Goal: Answer question/provide support: Share knowledge or assist other users

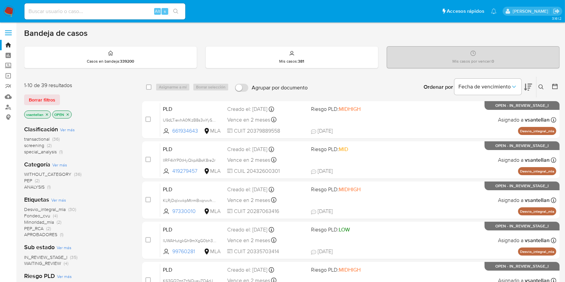
click at [541, 87] on icon at bounding box center [540, 86] width 5 height 5
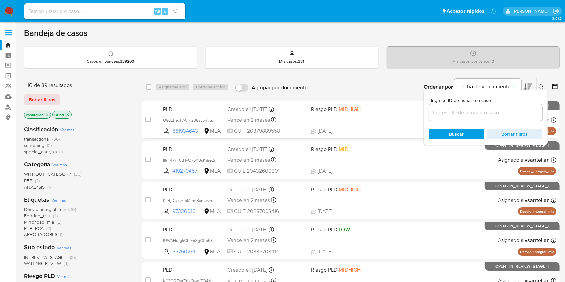
click at [457, 109] on input at bounding box center [485, 112] width 113 height 9
type input "478248390"
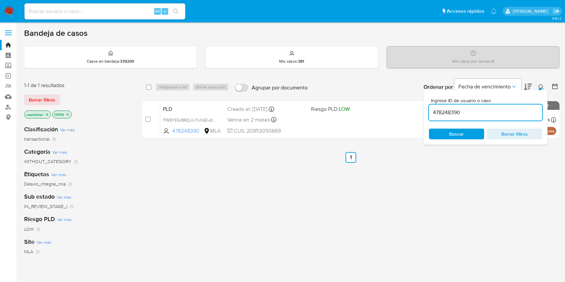
click at [542, 84] on icon at bounding box center [540, 86] width 5 height 5
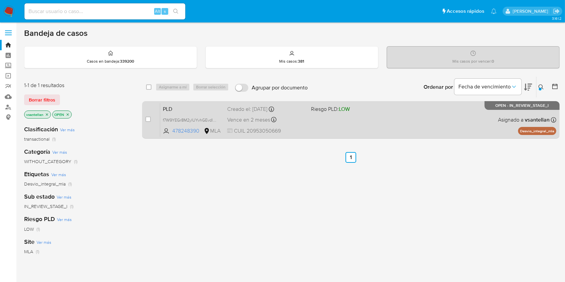
click at [445, 126] on div "PLD f7W9YEGr8M2ylUYvhGEvdl7y 478248390 MLA Riesgo PLD: LOW Creado el: 12/09/202…" at bounding box center [358, 120] width 396 height 34
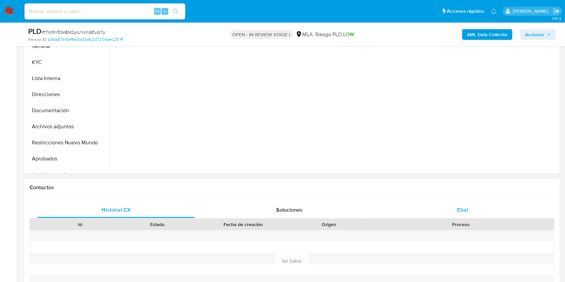
select select "10"
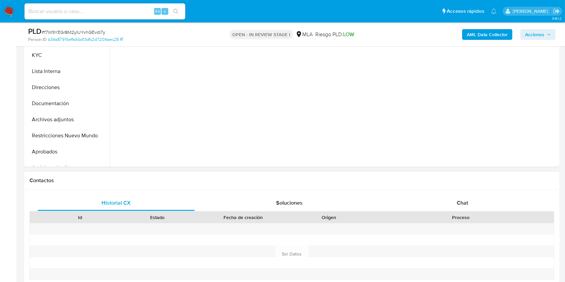
drag, startPoint x: 485, startPoint y: 207, endPoint x: 515, endPoint y: 172, distance: 46.1
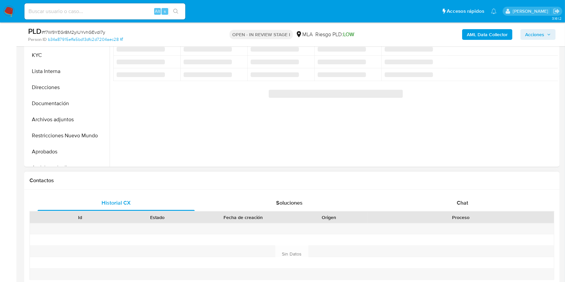
click at [485, 207] on div "Chat" at bounding box center [462, 203] width 157 height 16
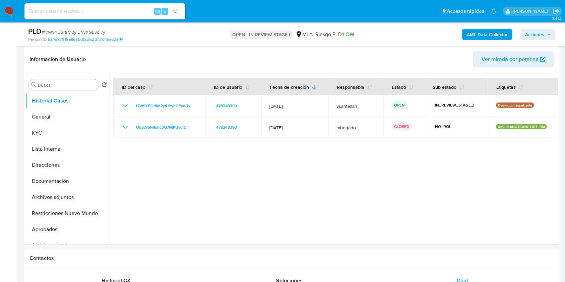
scroll to position [86, 0]
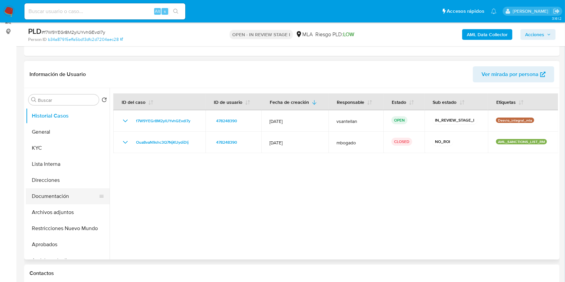
click at [75, 195] on button "Documentación" at bounding box center [65, 196] width 78 height 16
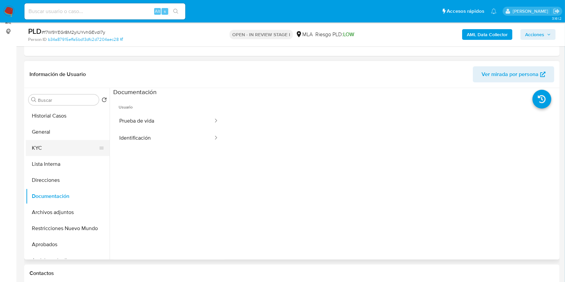
click at [55, 149] on button "KYC" at bounding box center [65, 148] width 78 height 16
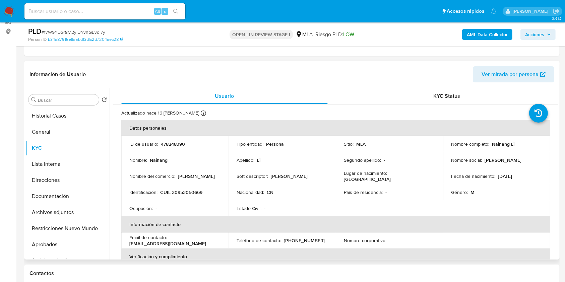
click at [182, 191] on p "CUIL 20953050669" at bounding box center [181, 192] width 42 height 6
copy p "20953050669"
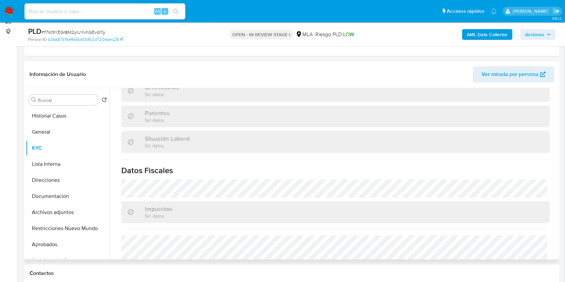
scroll to position [353, 0]
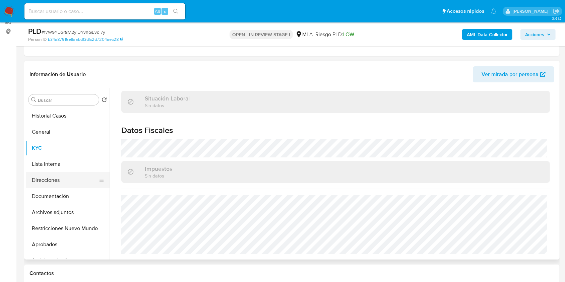
click at [64, 181] on button "Direcciones" at bounding box center [65, 180] width 78 height 16
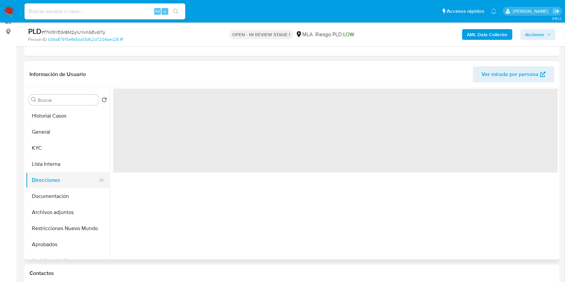
scroll to position [0, 0]
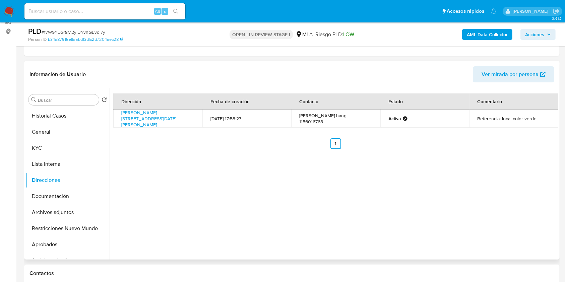
click at [150, 104] on th "Dirección" at bounding box center [157, 101] width 89 height 16
click at [149, 114] on link "Urquiza 27, San Nicolás De Los Arroyos, Buenos Aires, 2900, Argentina 27" at bounding box center [148, 118] width 55 height 19
click at [65, 152] on button "KYC" at bounding box center [65, 148] width 78 height 16
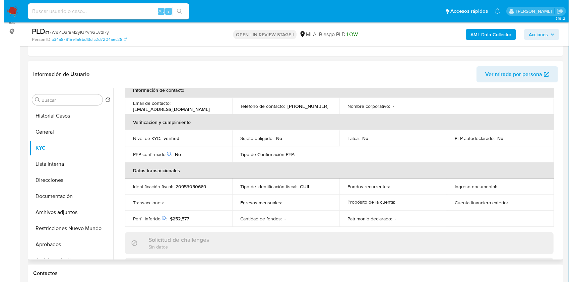
scroll to position [24, 0]
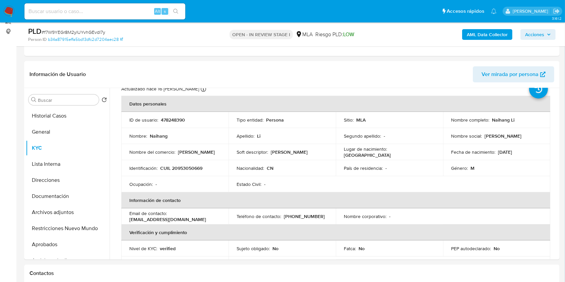
click at [484, 34] on b "AML Data Collector" at bounding box center [487, 34] width 41 height 11
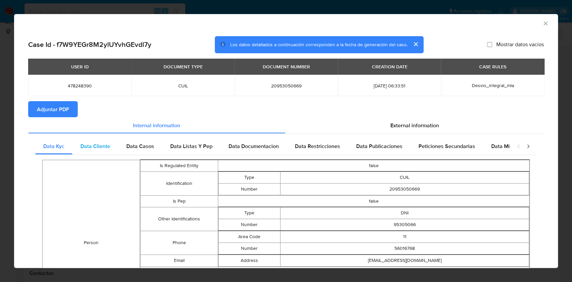
click at [96, 150] on span "Data Cliente" at bounding box center [95, 146] width 30 height 8
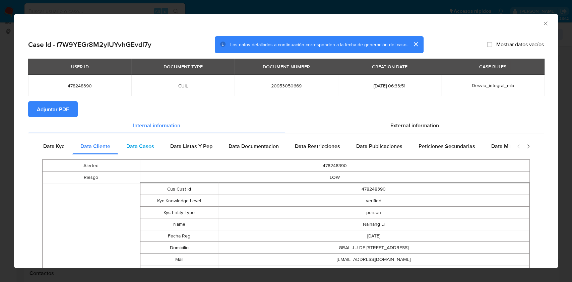
click at [155, 146] on div "Data Casos" at bounding box center [140, 146] width 44 height 16
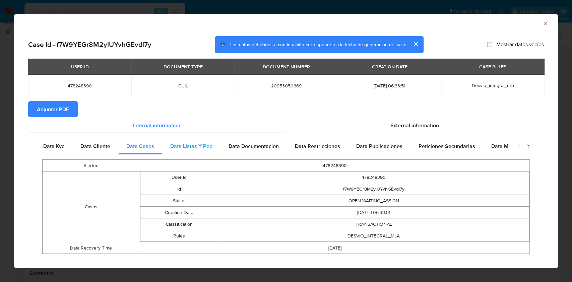
drag, startPoint x: 181, startPoint y: 143, endPoint x: 193, endPoint y: 140, distance: 12.9
click at [182, 142] on span "Data Listas Y Pep" at bounding box center [191, 146] width 42 height 8
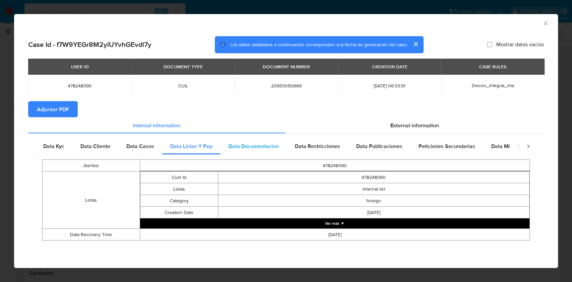
click at [262, 147] on span "Data Documentacion" at bounding box center [253, 146] width 50 height 8
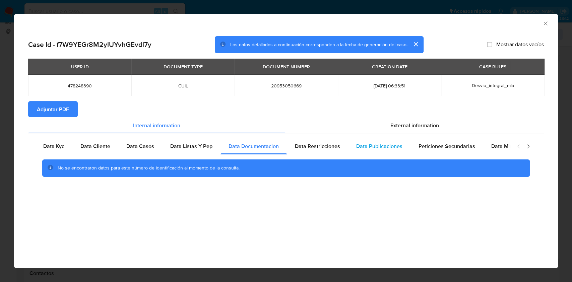
drag, startPoint x: 318, startPoint y: 149, endPoint x: 357, endPoint y: 141, distance: 40.7
click at [318, 149] on span "Data Restricciones" at bounding box center [317, 146] width 45 height 8
click at [385, 141] on div "Data Publicaciones" at bounding box center [379, 146] width 62 height 16
click at [434, 149] on span "Peticiones Secundarias" at bounding box center [446, 146] width 57 height 8
click at [487, 145] on div "Data Minoridad" at bounding box center [509, 146] width 53 height 16
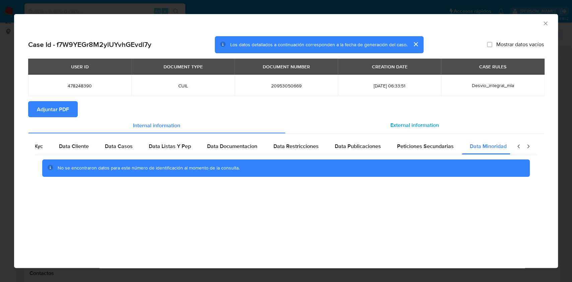
scroll to position [0, 22]
click at [417, 130] on div "External information" at bounding box center [414, 125] width 259 height 16
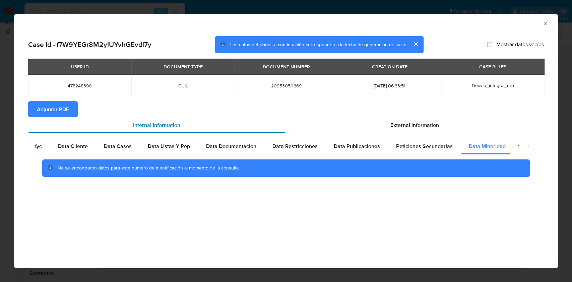
scroll to position [0, 0]
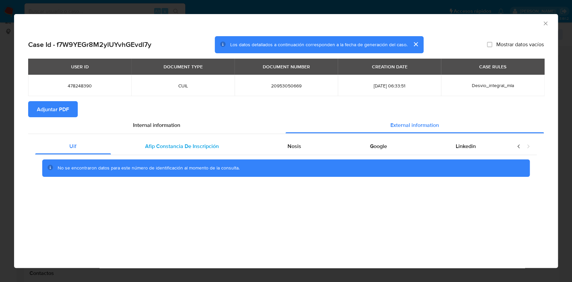
click at [177, 140] on div "Afip Constancia De Inscripción" at bounding box center [182, 146] width 142 height 16
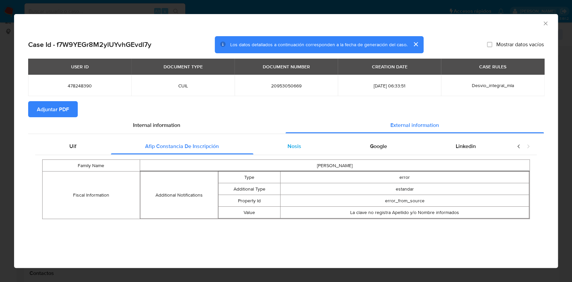
click at [279, 145] on div "Nosis" at bounding box center [294, 146] width 82 height 16
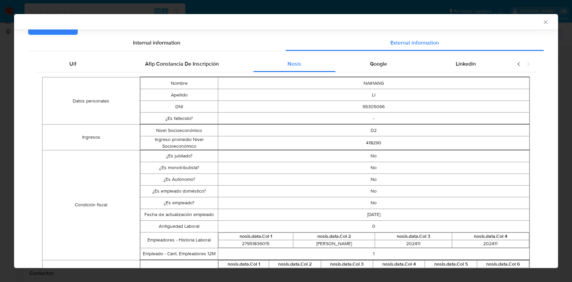
scroll to position [35, 0]
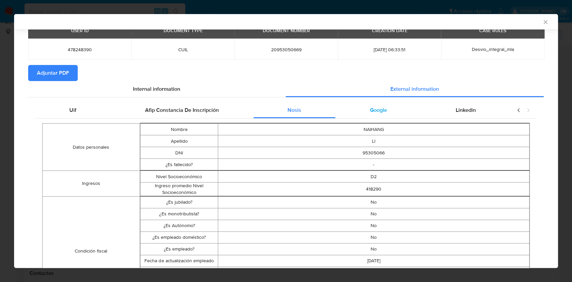
click at [374, 116] on div "Google" at bounding box center [378, 110] width 86 height 16
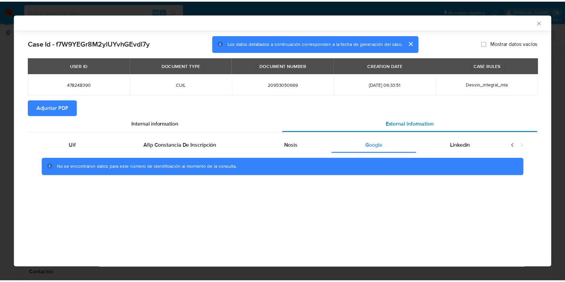
scroll to position [0, 0]
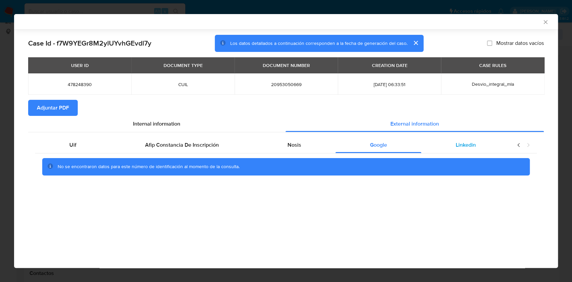
click at [465, 148] on span "Linkedin" at bounding box center [466, 145] width 20 height 8
click at [58, 101] on span "Adjuntar PDF" at bounding box center [53, 107] width 32 height 15
click at [547, 24] on icon "Cerrar ventana" at bounding box center [545, 22] width 7 height 7
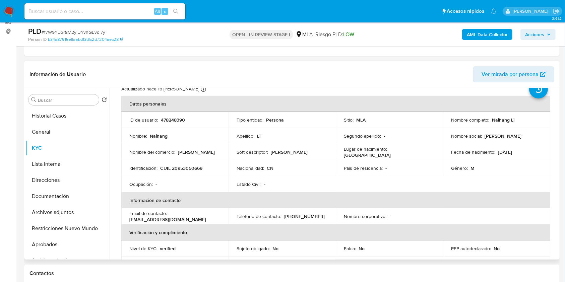
click at [299, 217] on p "(11) 56016768" at bounding box center [304, 216] width 41 height 6
copy p "56016768"
click at [39, 194] on button "Documentación" at bounding box center [65, 196] width 78 height 16
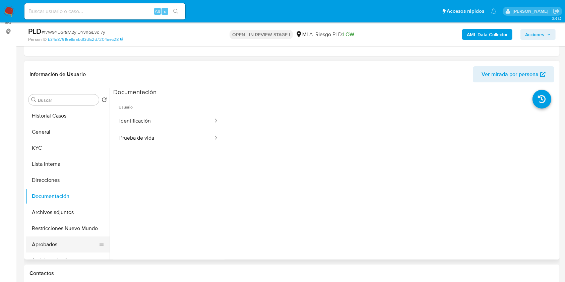
click at [72, 241] on button "Aprobados" at bounding box center [65, 244] width 78 height 16
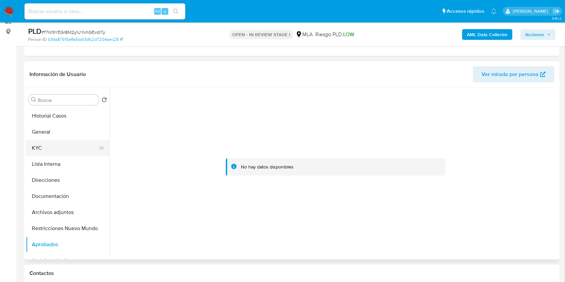
click at [62, 148] on button "KYC" at bounding box center [65, 148] width 78 height 16
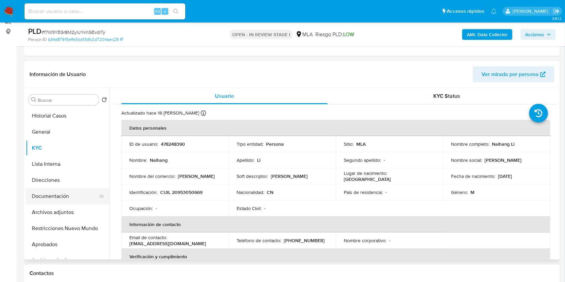
click at [59, 195] on button "Documentación" at bounding box center [65, 196] width 78 height 16
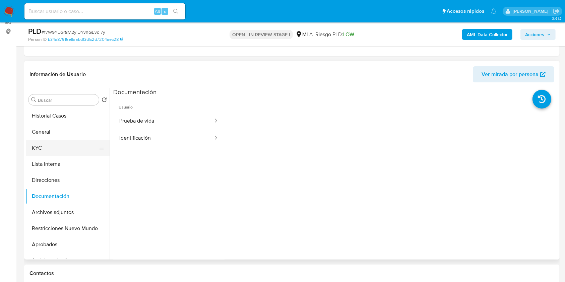
click at [59, 149] on button "KYC" at bounding box center [65, 148] width 78 height 16
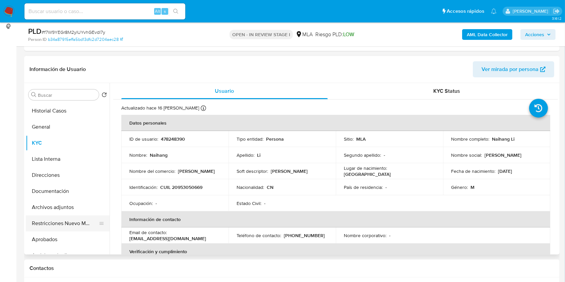
scroll to position [134, 0]
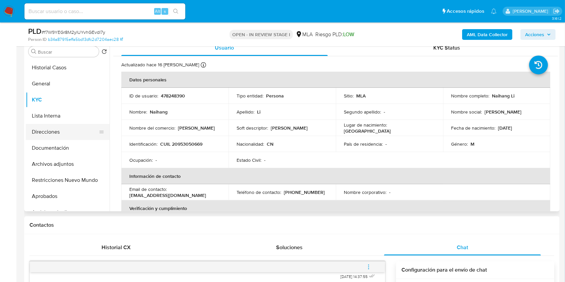
click at [66, 135] on button "Direcciones" at bounding box center [65, 132] width 78 height 16
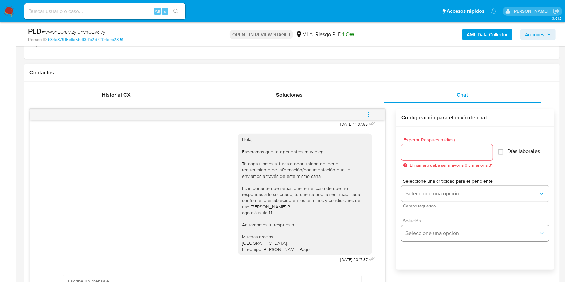
scroll to position [287, 0]
click at [370, 109] on span "menu-action" at bounding box center [368, 114] width 6 height 16
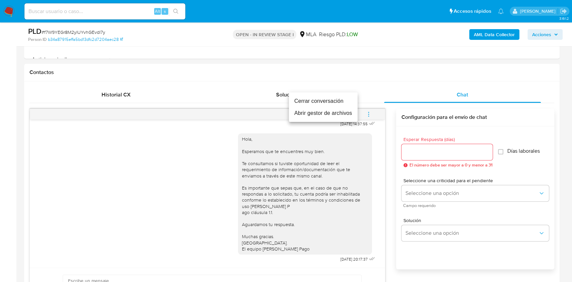
click at [335, 97] on li "Cerrar conversación" at bounding box center [323, 101] width 69 height 12
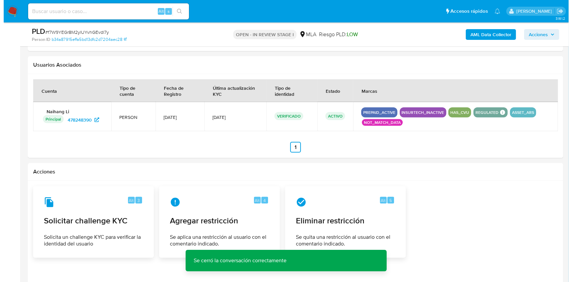
scroll to position [987, 0]
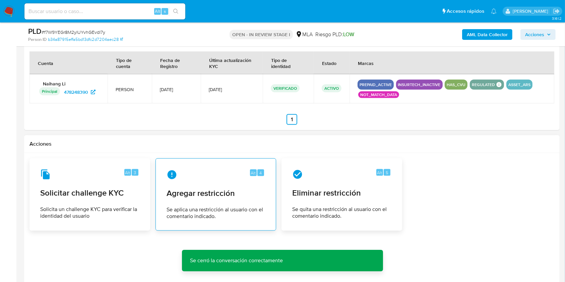
click at [214, 190] on span "Agregar restricción" at bounding box center [215, 193] width 98 height 10
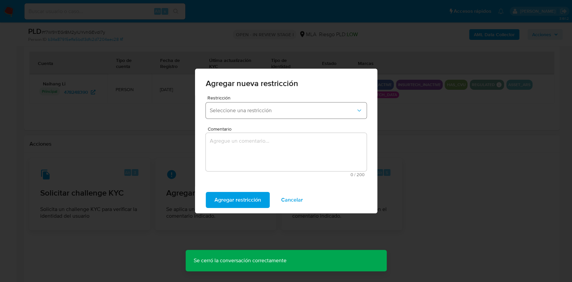
click at [260, 108] on span "Seleccione una restricción" at bounding box center [283, 110] width 146 height 7
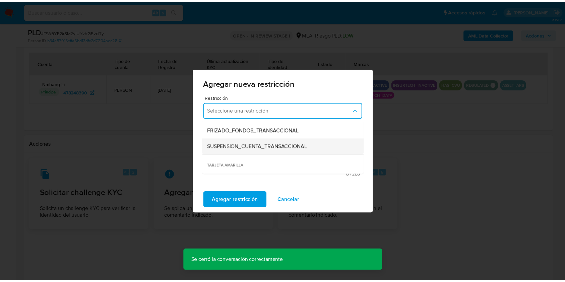
scroll to position [80, 0]
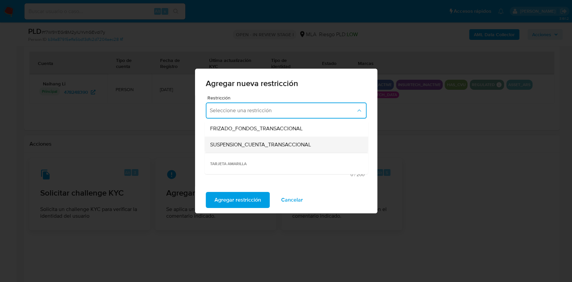
click at [313, 145] on div "SUSPENSION_CUENTA_TRANSACCIONAL" at bounding box center [284, 145] width 149 height 16
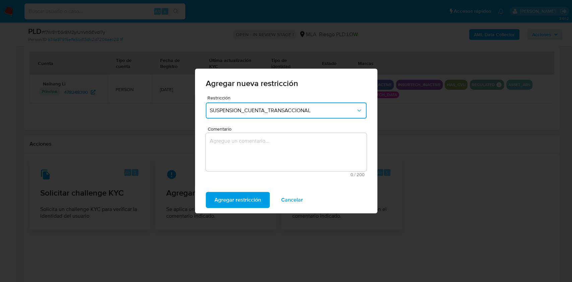
click at [286, 158] on textarea "Comentario" at bounding box center [286, 152] width 161 height 38
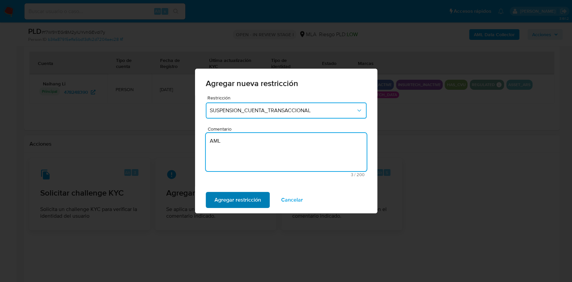
type textarea "AML"
click at [244, 204] on span "Agregar restricción" at bounding box center [237, 200] width 47 height 15
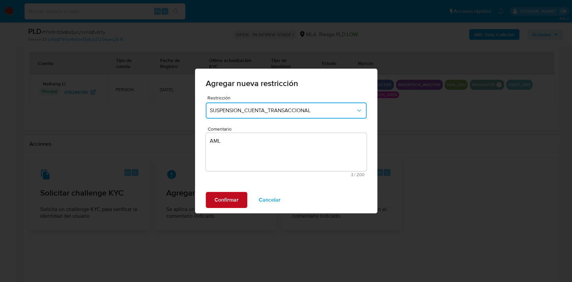
click at [230, 202] on span "Confirmar" at bounding box center [226, 200] width 24 height 15
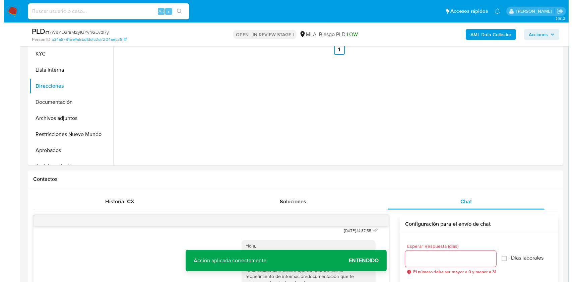
scroll to position [118, 0]
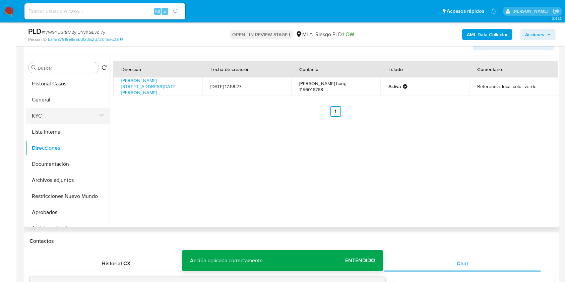
click at [69, 111] on button "KYC" at bounding box center [65, 116] width 78 height 16
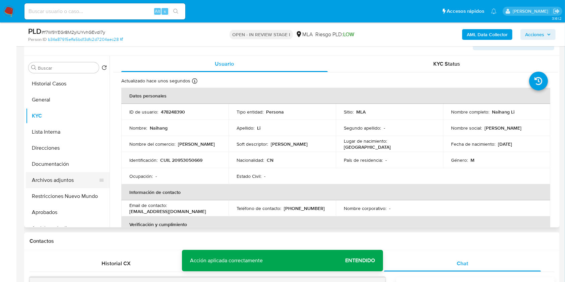
click at [54, 182] on button "Archivos adjuntos" at bounding box center [65, 180] width 78 height 16
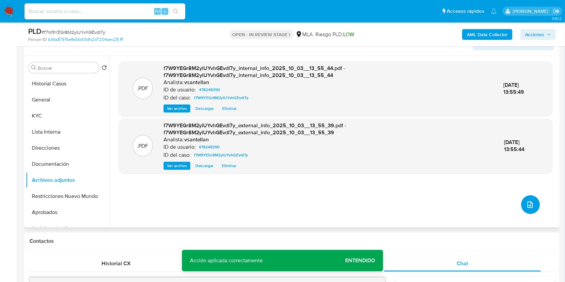
click at [525, 208] on button "upload-file" at bounding box center [530, 204] width 19 height 19
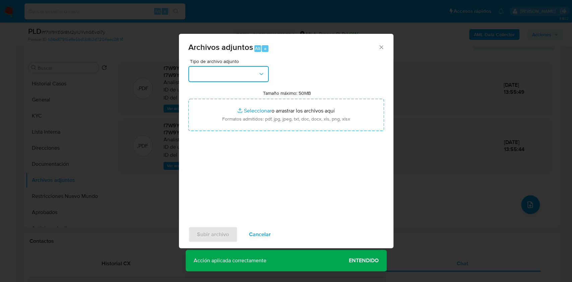
click at [226, 66] on button "button" at bounding box center [228, 74] width 80 height 16
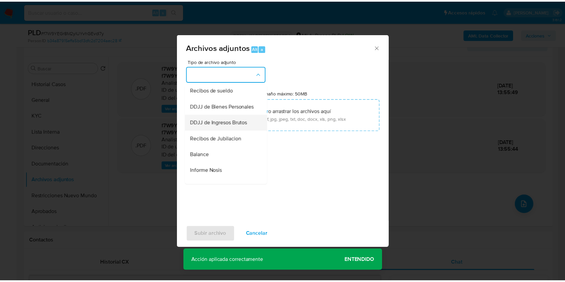
scroll to position [134, 0]
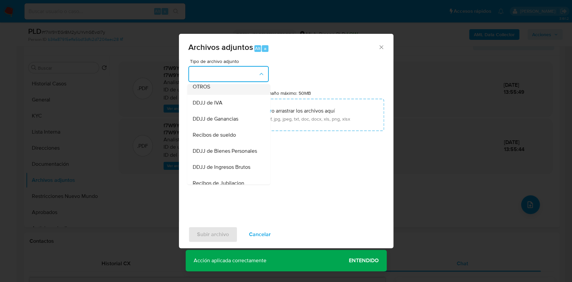
click at [208, 90] on span "OTROS" at bounding box center [200, 86] width 17 height 7
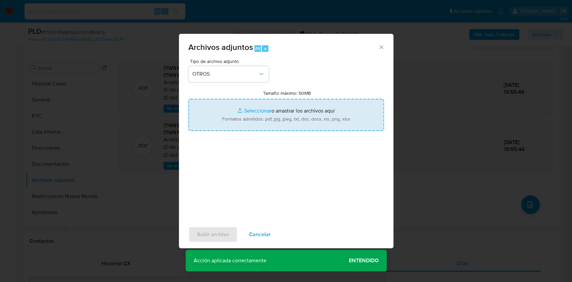
click at [275, 119] on input "Tamaño máximo: 50MB Seleccionar archivos" at bounding box center [286, 115] width 196 height 32
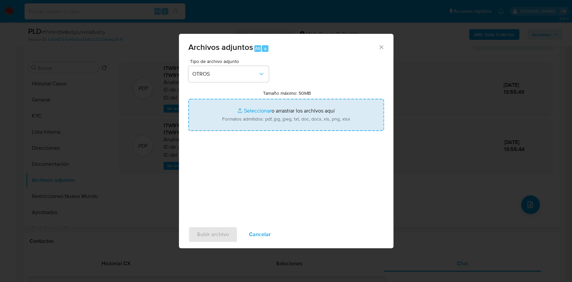
type input "C:\fakepath\Caselog f7W9YEGr8M2ylUYvhGEvdl7y_2025_09_17_23_28_46.docx"
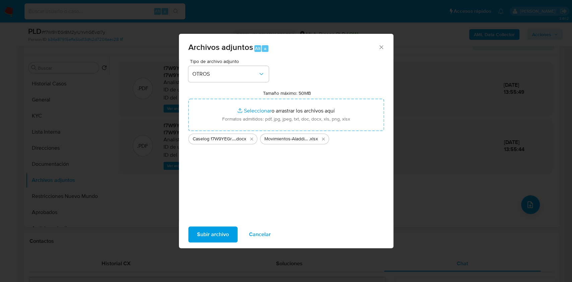
click at [228, 232] on button "Subir archivo" at bounding box center [212, 234] width 49 height 16
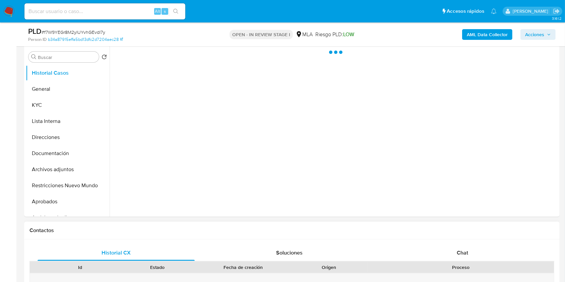
scroll to position [179, 0]
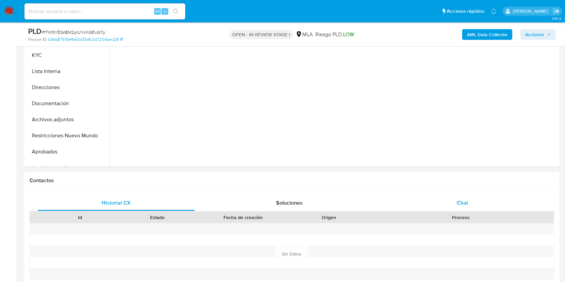
click at [472, 200] on div "Chat" at bounding box center [462, 203] width 157 height 16
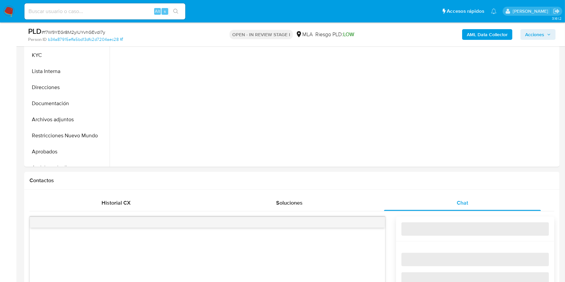
select select "10"
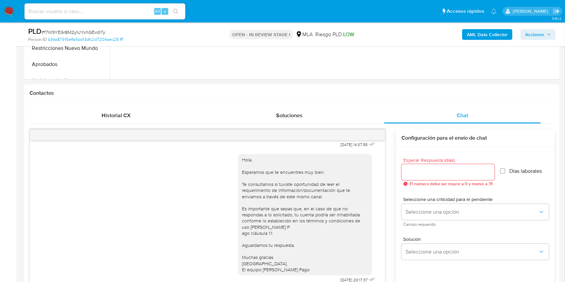
scroll to position [120, 0]
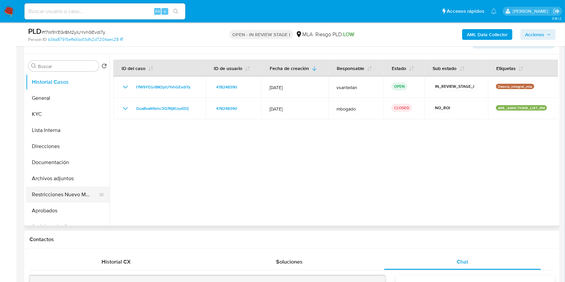
drag, startPoint x: 75, startPoint y: 192, endPoint x: 83, endPoint y: 189, distance: 8.4
click at [75, 193] on button "Restricciones Nuevo Mundo" at bounding box center [65, 195] width 78 height 16
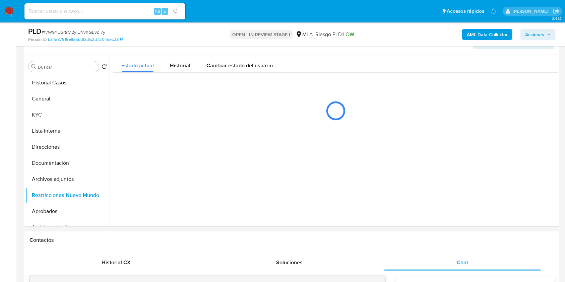
scroll to position [96, 0]
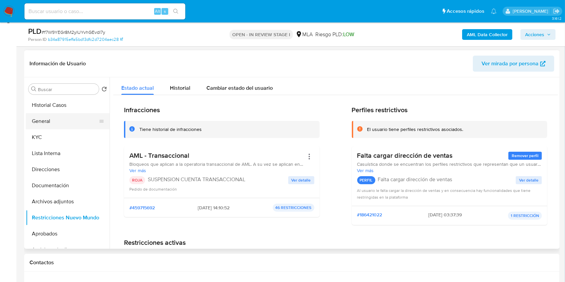
click at [59, 120] on button "General" at bounding box center [65, 121] width 78 height 16
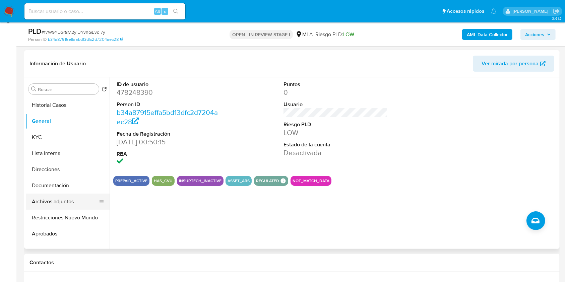
click at [52, 205] on button "Archivos adjuntos" at bounding box center [65, 202] width 78 height 16
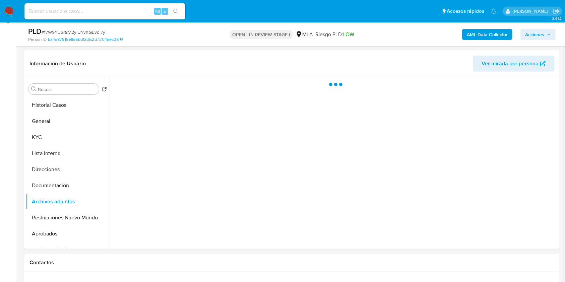
click at [550, 36] on icon "button" at bounding box center [549, 34] width 4 height 4
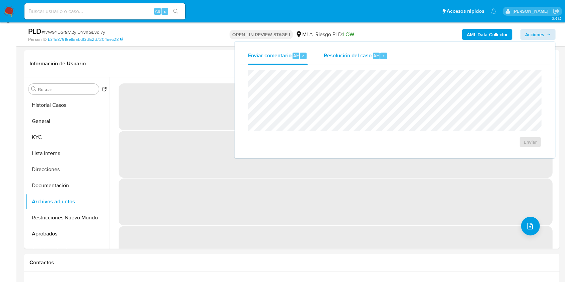
click at [340, 56] on span "Resolución del caso" at bounding box center [348, 56] width 48 height 8
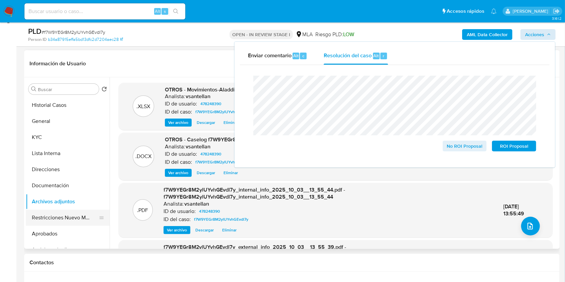
click at [55, 222] on button "Restricciones Nuevo Mundo" at bounding box center [65, 218] width 78 height 16
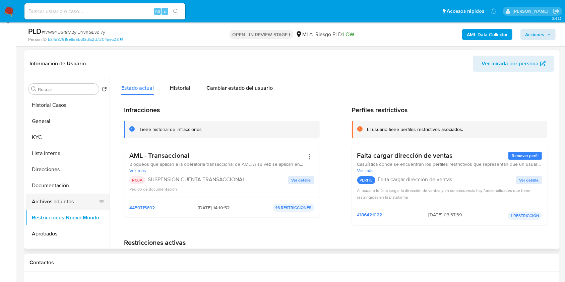
click at [65, 200] on button "Archivos adjuntos" at bounding box center [65, 202] width 78 height 16
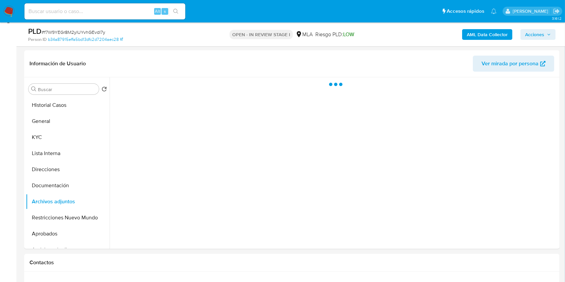
click at [540, 34] on span "Acciones" at bounding box center [534, 34] width 19 height 11
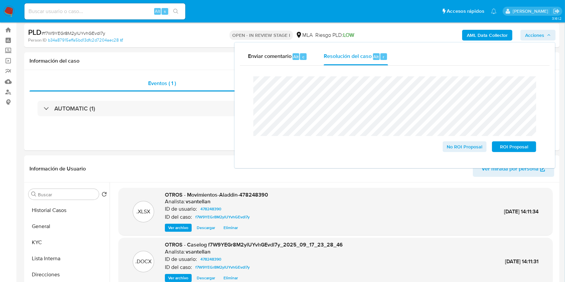
scroll to position [39, 0]
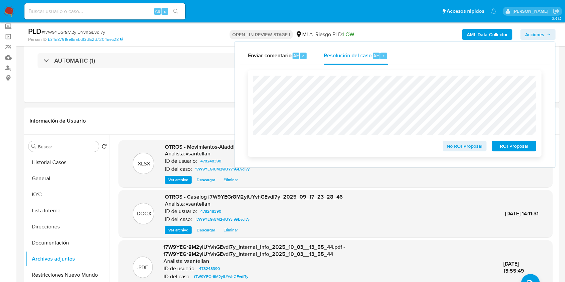
click at [515, 146] on span "ROI Proposal" at bounding box center [513, 145] width 35 height 9
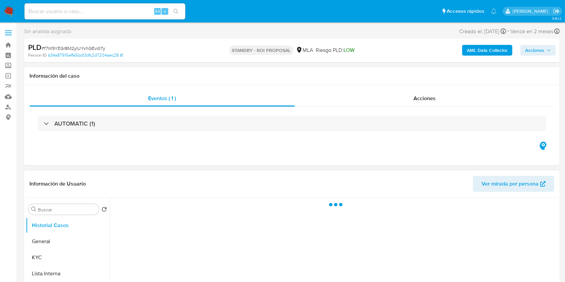
click at [481, 249] on div at bounding box center [334, 284] width 448 height 172
select select "10"
